Goal: Navigation & Orientation: Go to known website

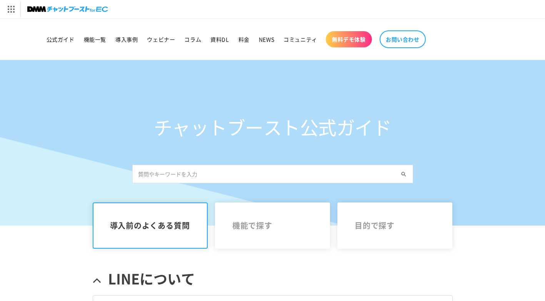
click at [48, 10] on img at bounding box center [67, 9] width 81 height 11
